Goal: Find specific page/section: Find specific page/section

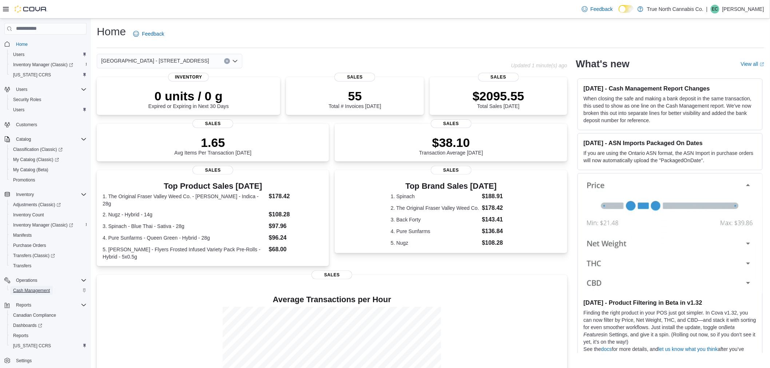
click at [38, 288] on span "Cash Management" at bounding box center [31, 291] width 37 height 6
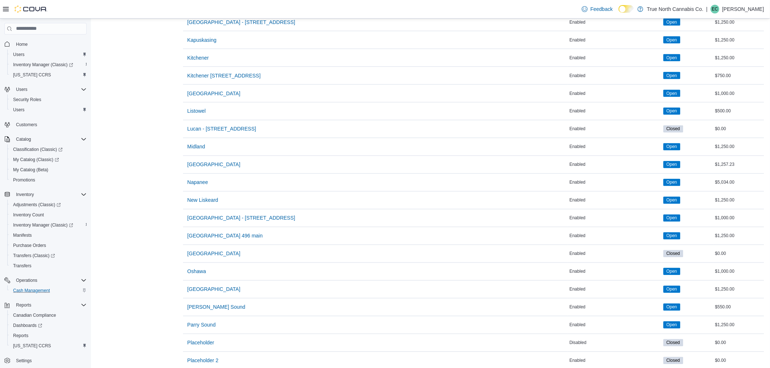
scroll to position [479, 0]
click at [201, 204] on span "New Liskeard" at bounding box center [202, 200] width 31 height 7
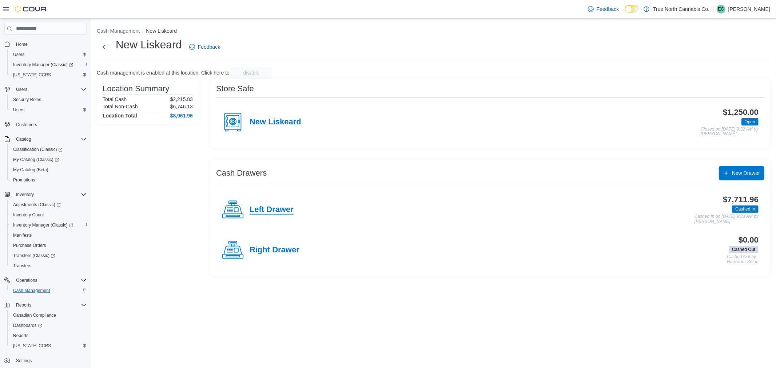
click at [279, 208] on h4 "Left Drawer" at bounding box center [272, 209] width 44 height 9
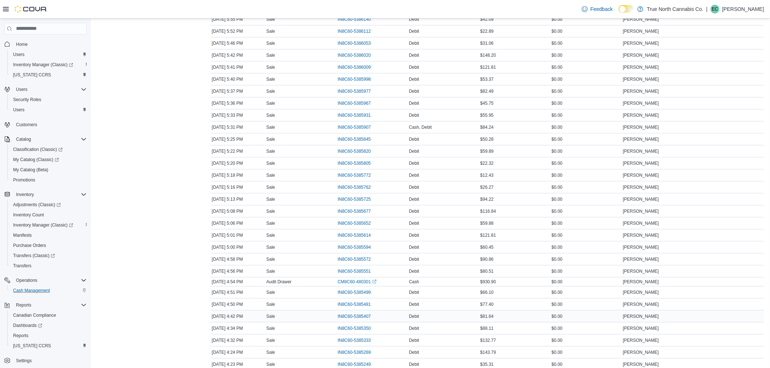
scroll to position [202, 0]
click at [340, 325] on span "IN8C60-5385249" at bounding box center [354, 324] width 33 height 6
click at [357, 317] on span "IN8C60-5385269" at bounding box center [358, 312] width 40 height 9
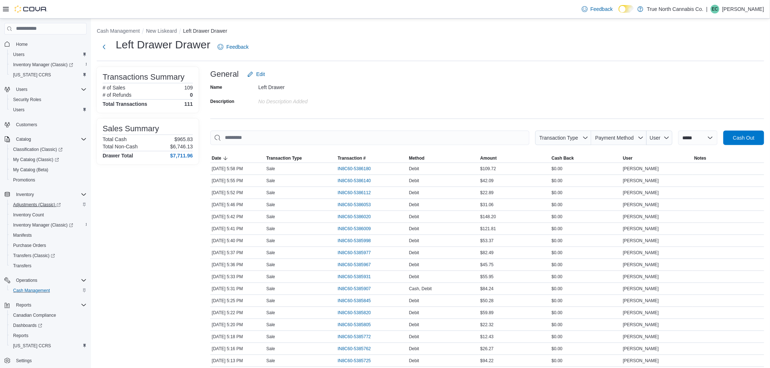
scroll to position [20, 0]
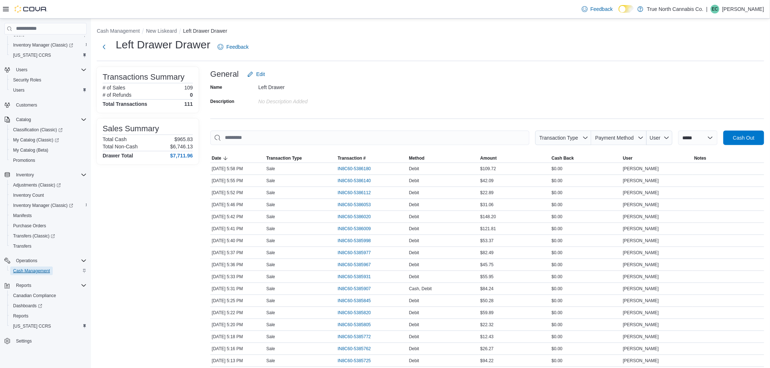
click at [19, 273] on span "Cash Management" at bounding box center [31, 271] width 37 height 9
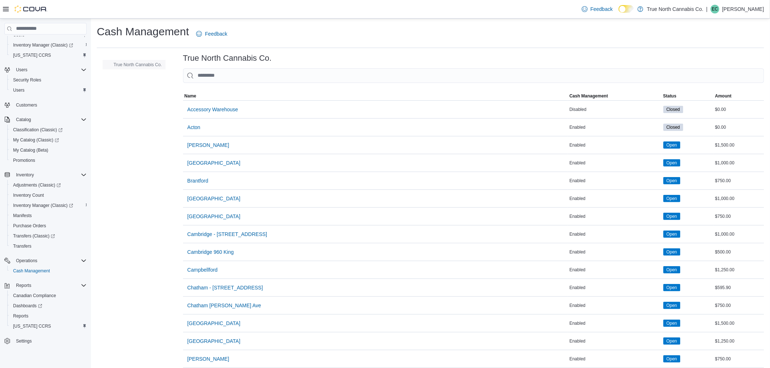
click at [143, 68] on span "True North Cannabis Co." at bounding box center [134, 64] width 56 height 9
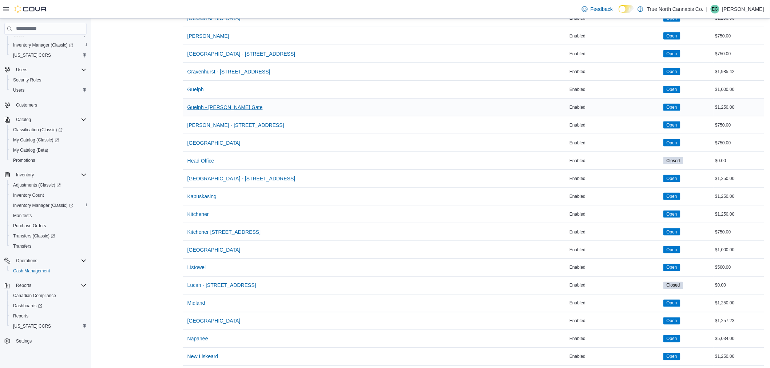
scroll to position [525, 0]
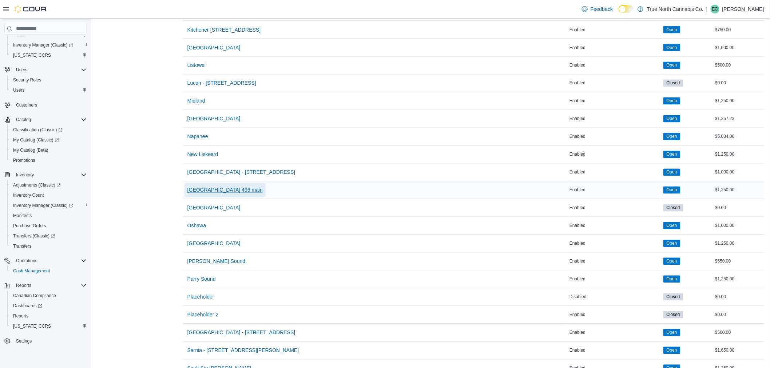
click at [204, 190] on span "North Bay 496 main" at bounding box center [224, 190] width 75 height 7
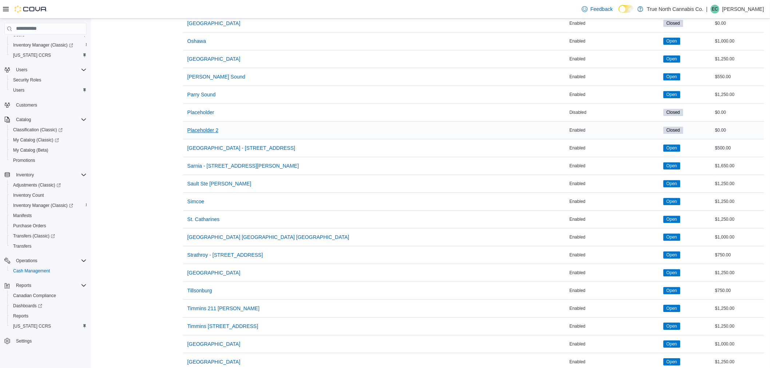
scroll to position [641, 0]
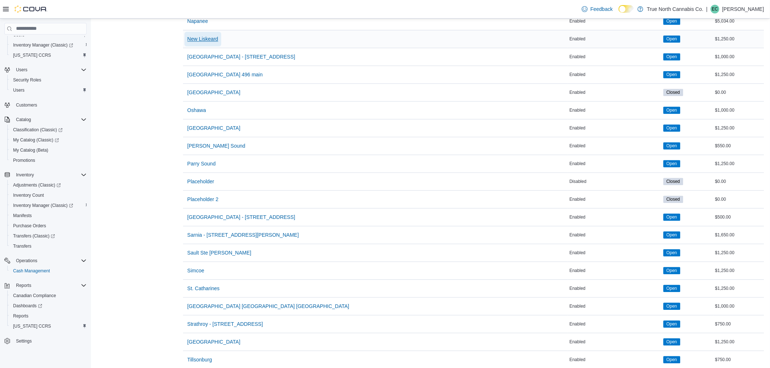
click at [202, 37] on span "New Liskeard" at bounding box center [202, 38] width 31 height 7
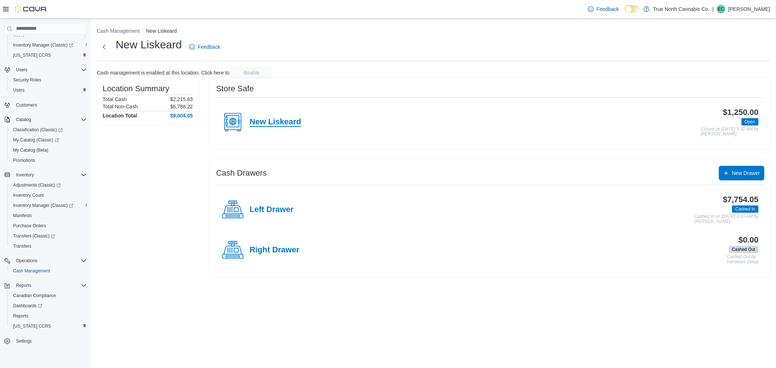
click at [291, 118] on h4 "New Liskeard" at bounding box center [276, 122] width 52 height 9
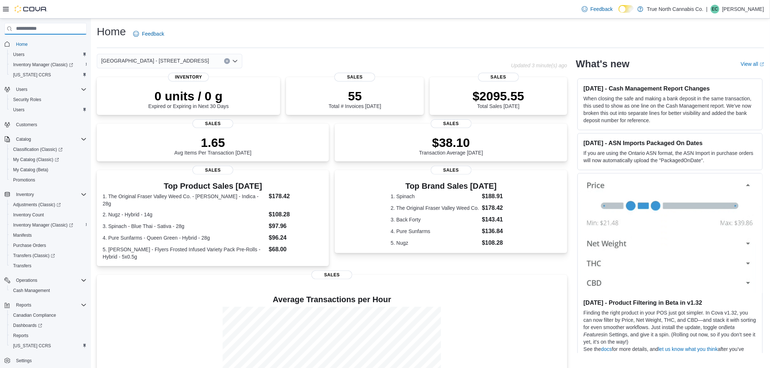
click at [48, 31] on input "search" at bounding box center [45, 29] width 82 height 12
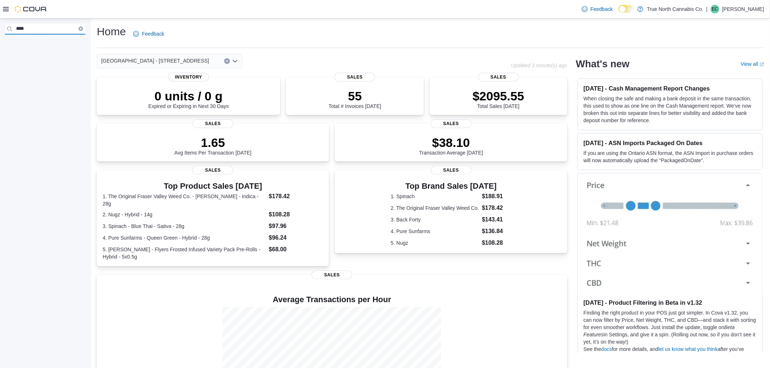
click at [80, 31] on input "****" at bounding box center [45, 29] width 82 height 12
type input "****"
click at [80, 28] on icon "Clear input" at bounding box center [81, 29] width 2 height 2
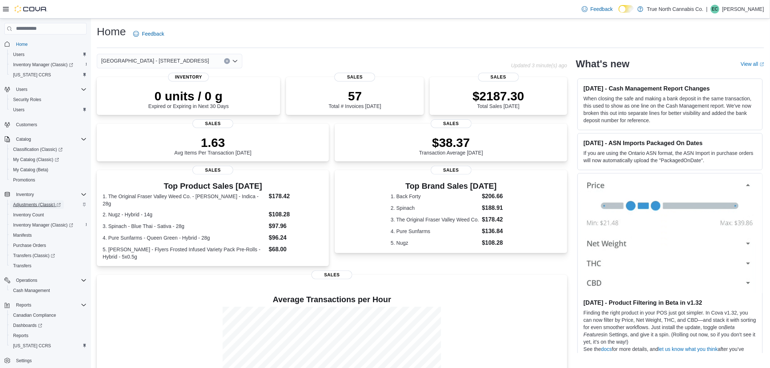
click at [34, 203] on span "Adjustments (Classic)" at bounding box center [37, 205] width 48 height 6
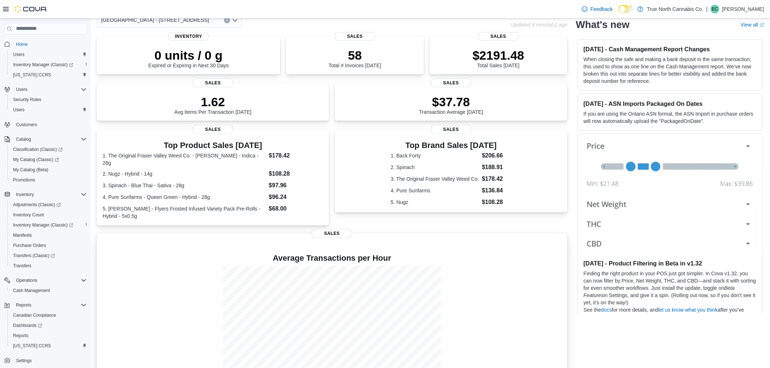
scroll to position [59, 0]
